Goal: Register for event/course

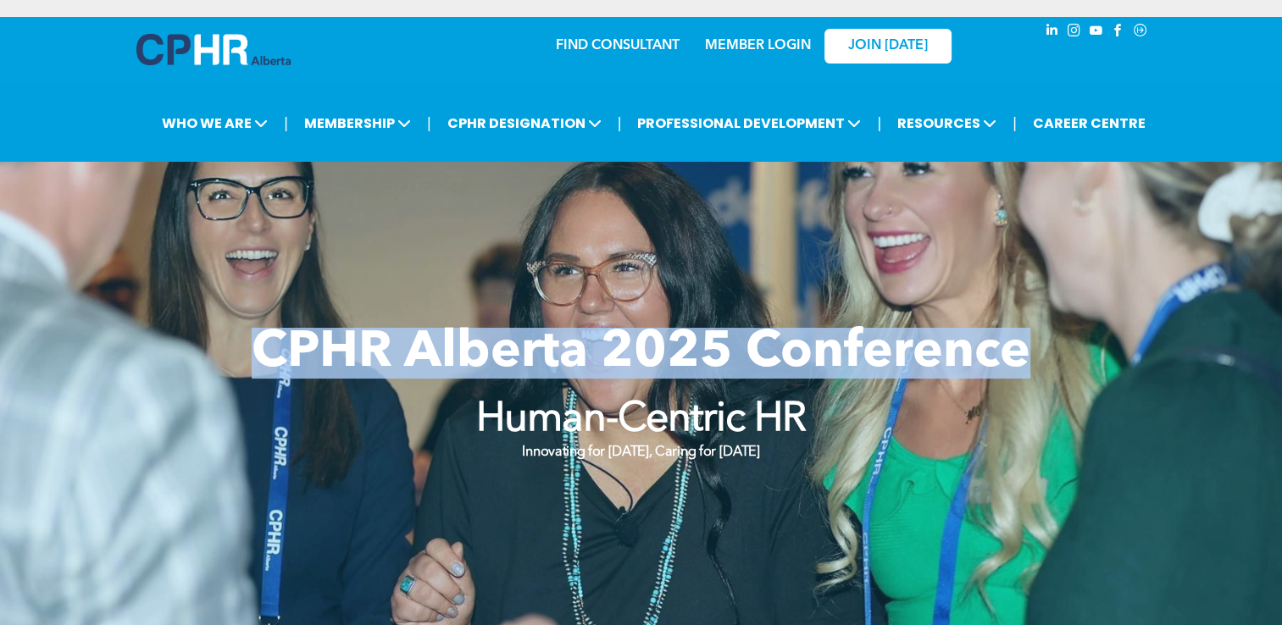
drag, startPoint x: 257, startPoint y: 349, endPoint x: 1108, endPoint y: 359, distance: 851.4
click at [1108, 359] on div "CPHR Alberta 2025 Conference Human-Centric HR Innovating for [DATE], Caring for…" at bounding box center [641, 394] width 1017 height 177
copy span "CPHR Alberta 2025 Conference"
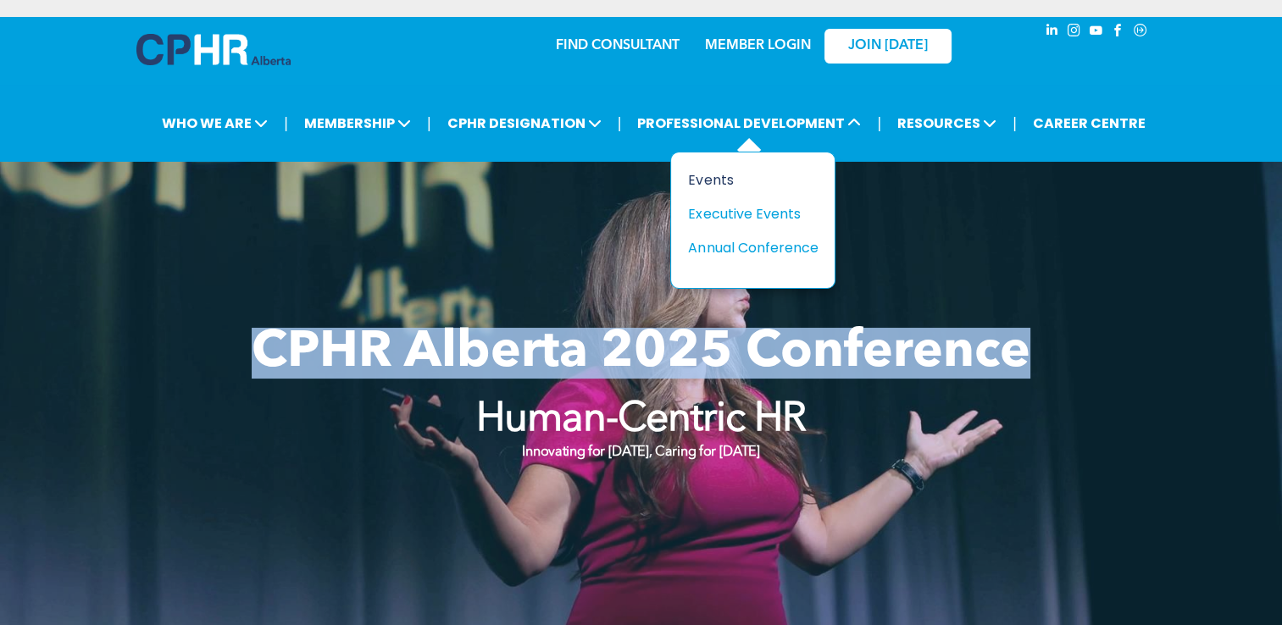
click at [710, 179] on div "Events" at bounding box center [746, 179] width 117 height 21
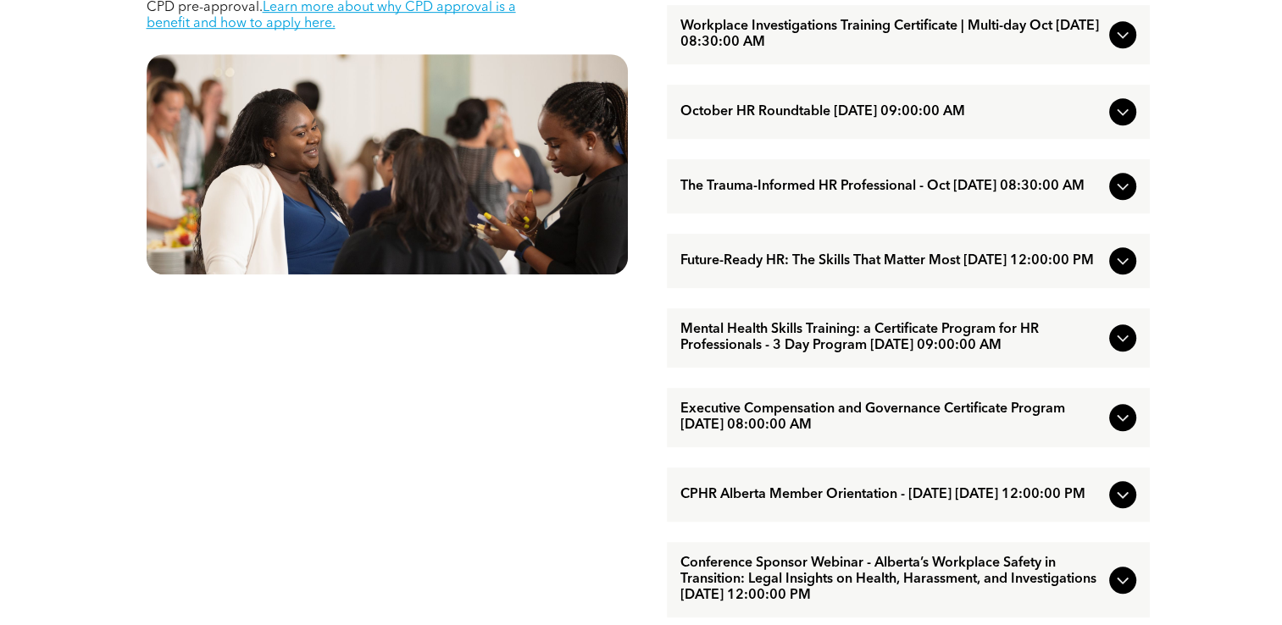
scroll to position [932, 0]
